Goal: Find contact information: Find contact information

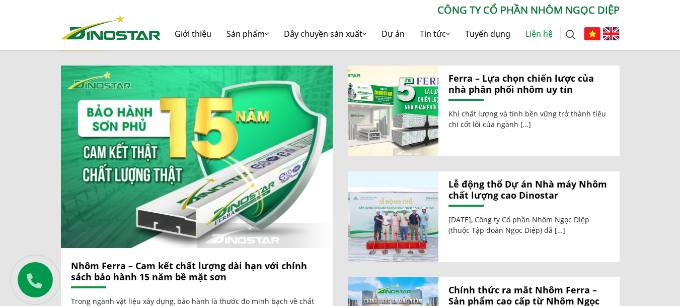
scroll to position [1057, 0]
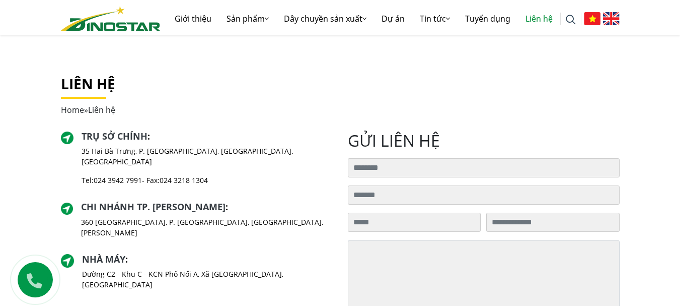
scroll to position [151, 0]
